Goal: Subscribe to service/newsletter

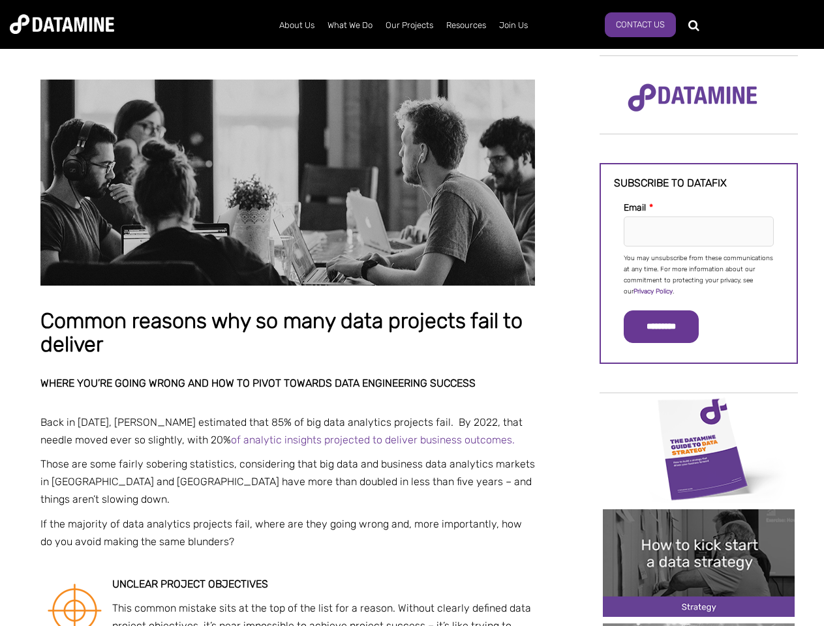
click at [699, 274] on p "You may unsubscribe from these communications at any time. For more information…" at bounding box center [699, 275] width 150 height 44
click at [669, 327] on input "*********" at bounding box center [661, 327] width 75 height 33
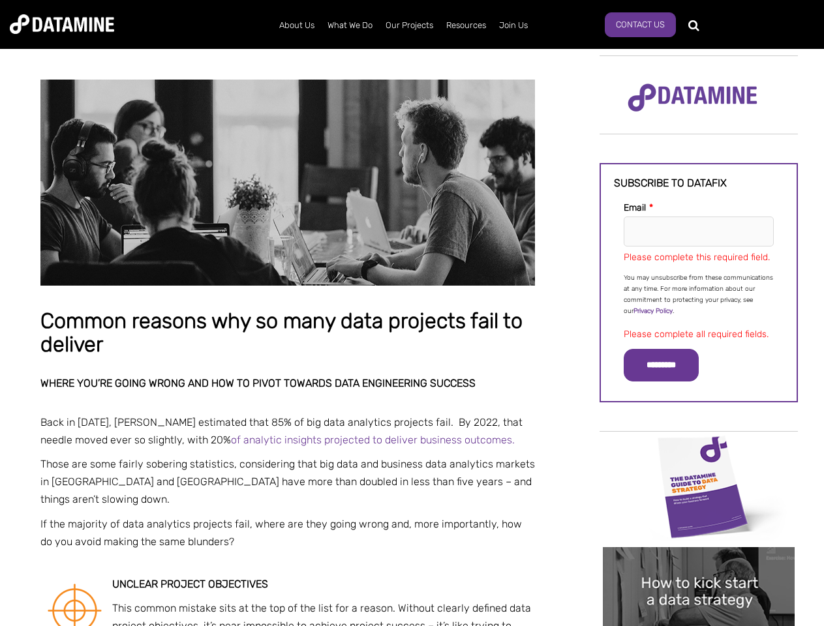
click at [699, 448] on img "Image grid with {{ image_count }} images." at bounding box center [699, 487] width 192 height 108
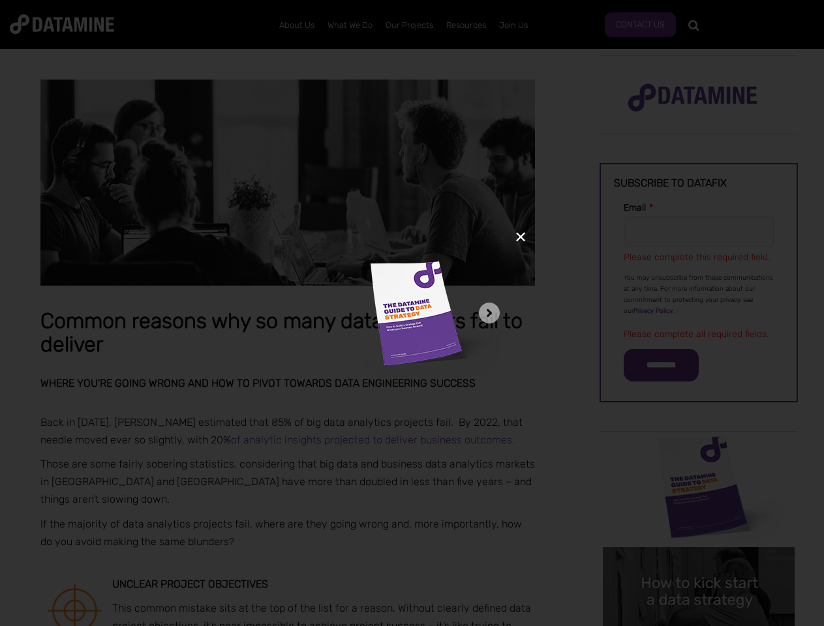
click at [699, 448] on div "✕" at bounding box center [412, 313] width 824 height 626
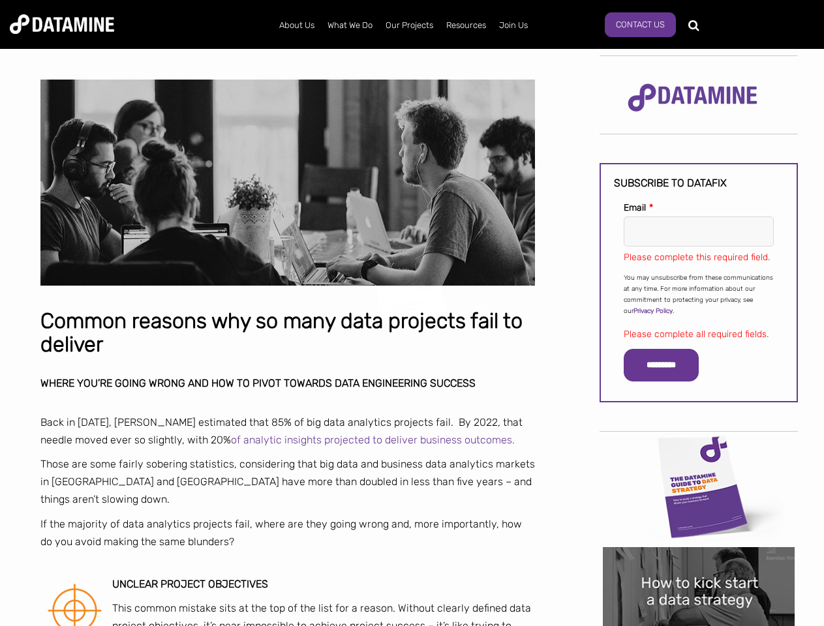
click at [699, 563] on div "✕" at bounding box center [412, 313] width 824 height 626
click at [699, 563] on img "Image grid with {{ image_count }} images." at bounding box center [699, 601] width 192 height 108
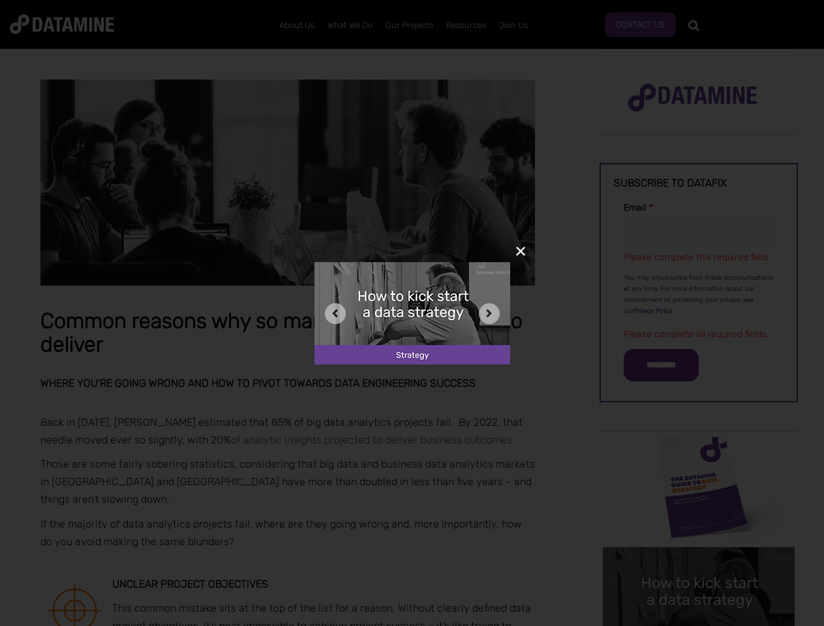
click at [699, 625] on div "✕" at bounding box center [412, 313] width 824 height 626
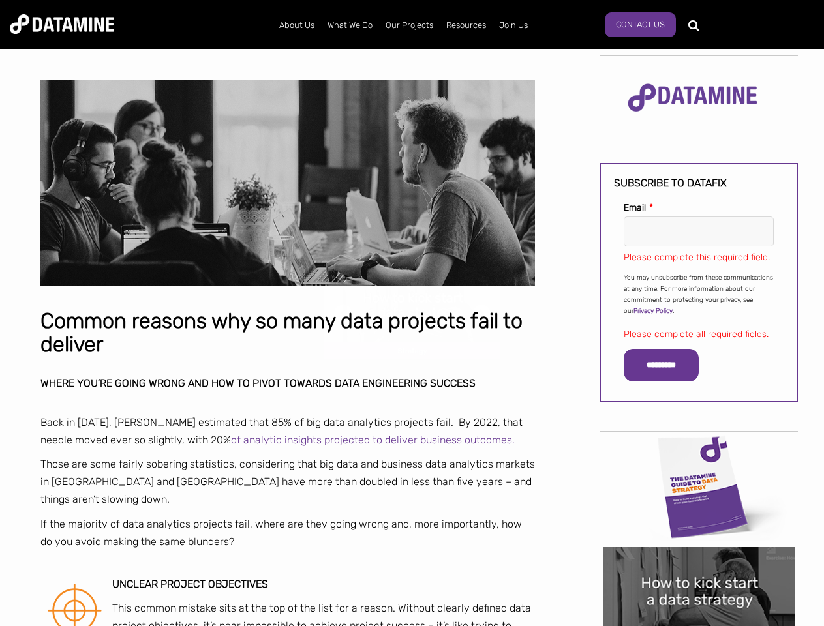
click at [699, 625] on div "✕" at bounding box center [412, 313] width 824 height 626
